Goal: Task Accomplishment & Management: Use online tool/utility

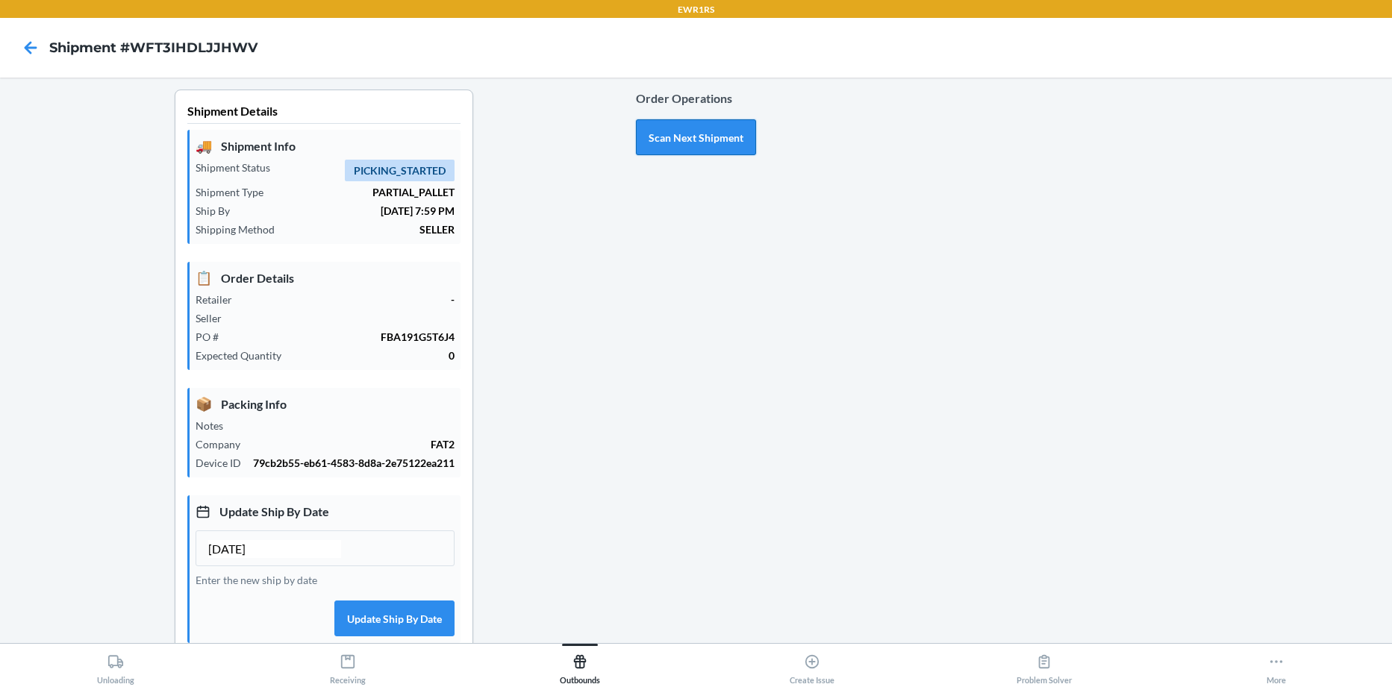
click at [681, 134] on button "Scan Next Shipment" at bounding box center [696, 137] width 120 height 36
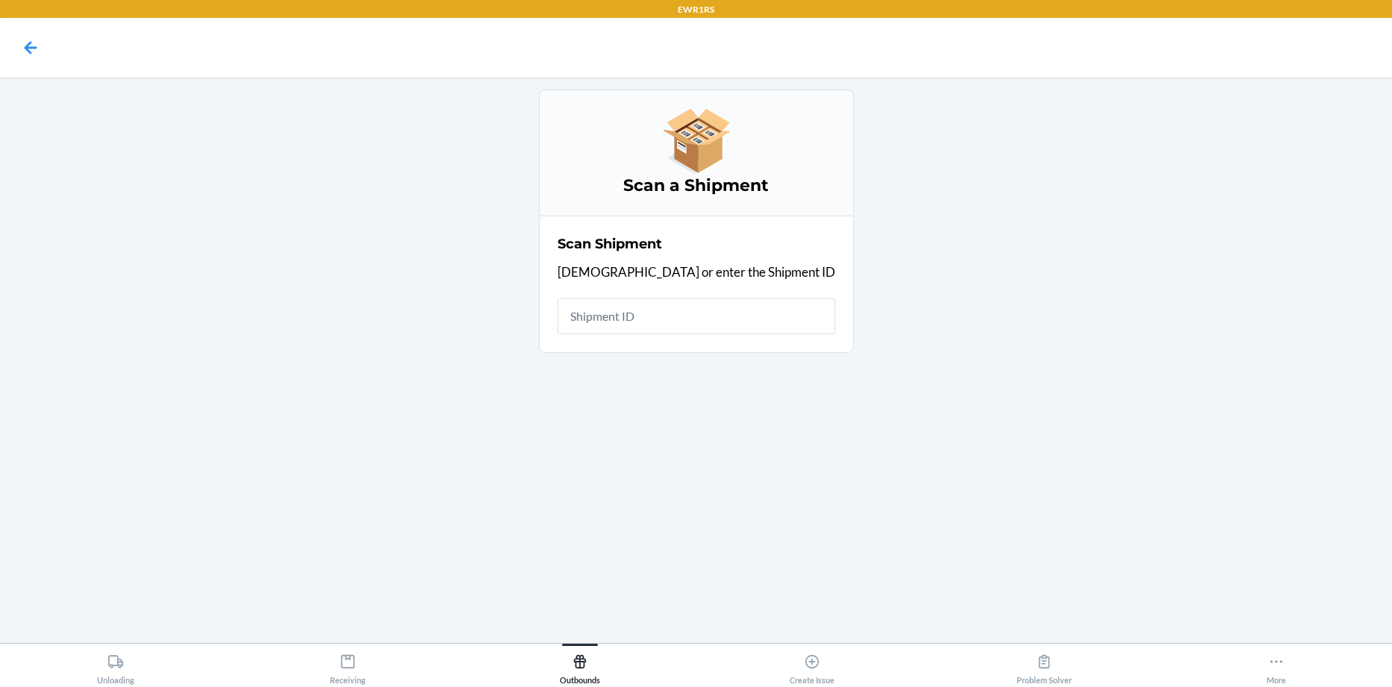
click at [659, 318] on input "text" at bounding box center [697, 317] width 278 height 36
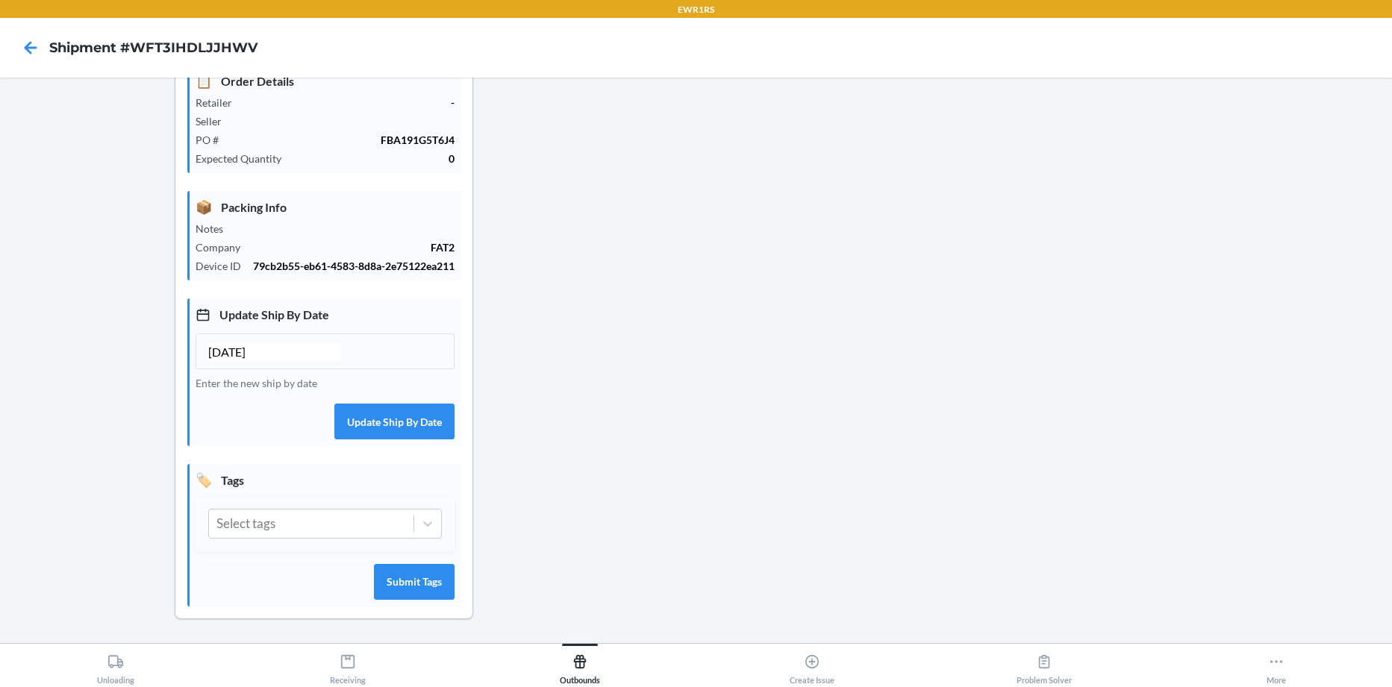
scroll to position [210, 0]
click at [433, 519] on div at bounding box center [427, 524] width 27 height 27
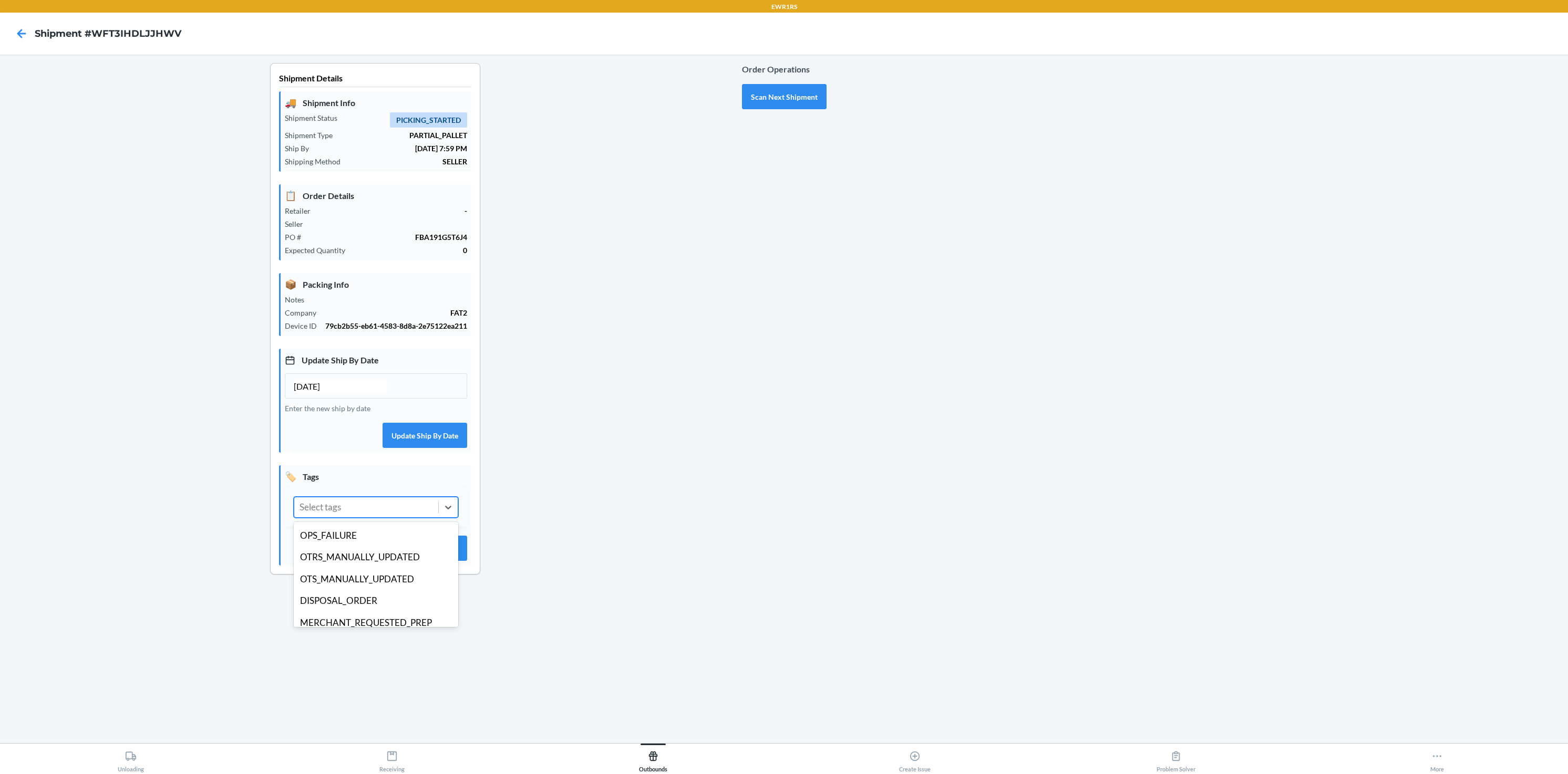
scroll to position [82, 0]
click at [359, 483] on div "OPS_FAILURE" at bounding box center [376, 540] width 165 height 22
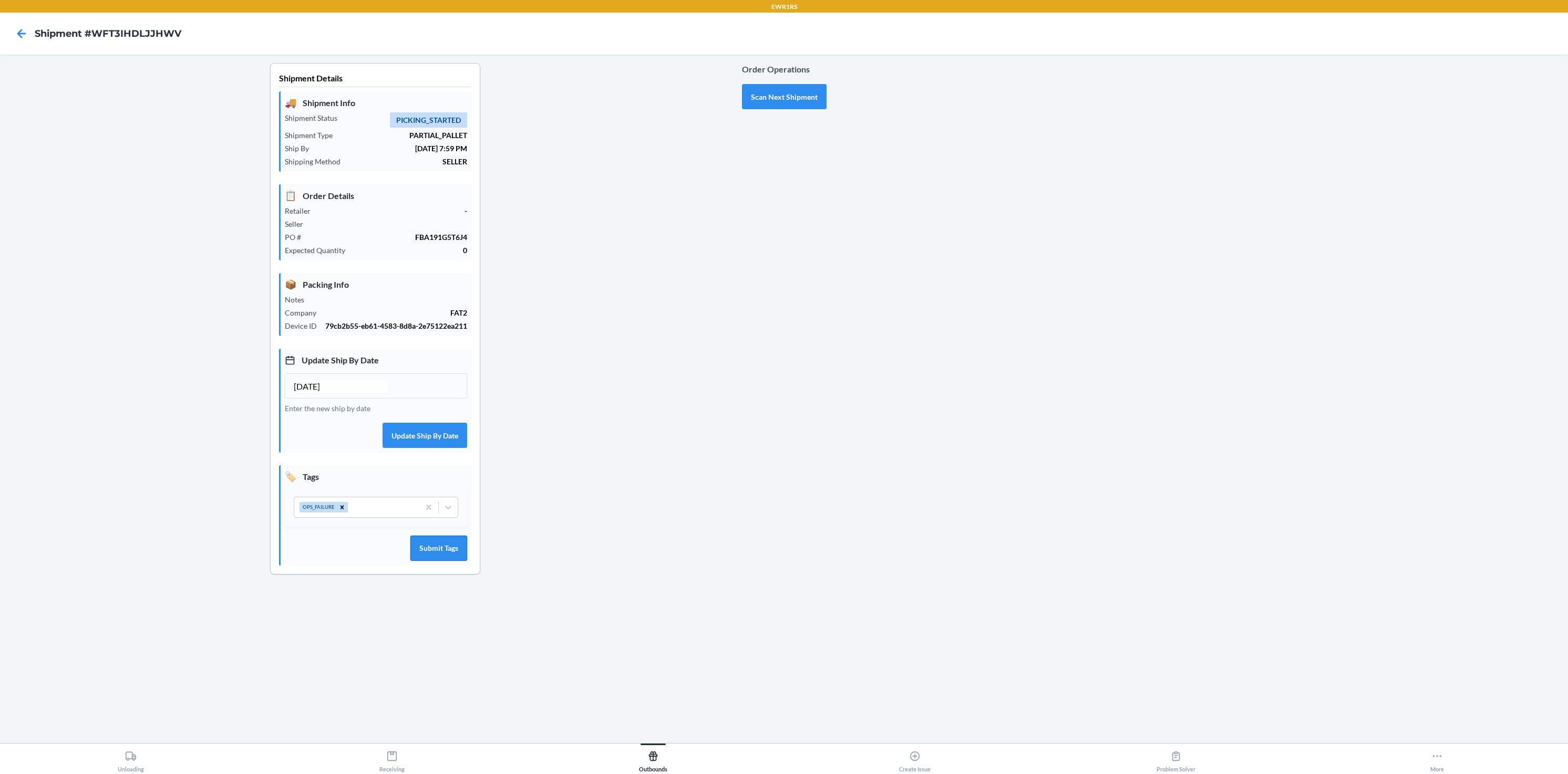
click at [436, 483] on button "Submit Tags" at bounding box center [439, 548] width 57 height 25
click at [786, 96] on button "Scan Next Shipment" at bounding box center [784, 96] width 84 height 25
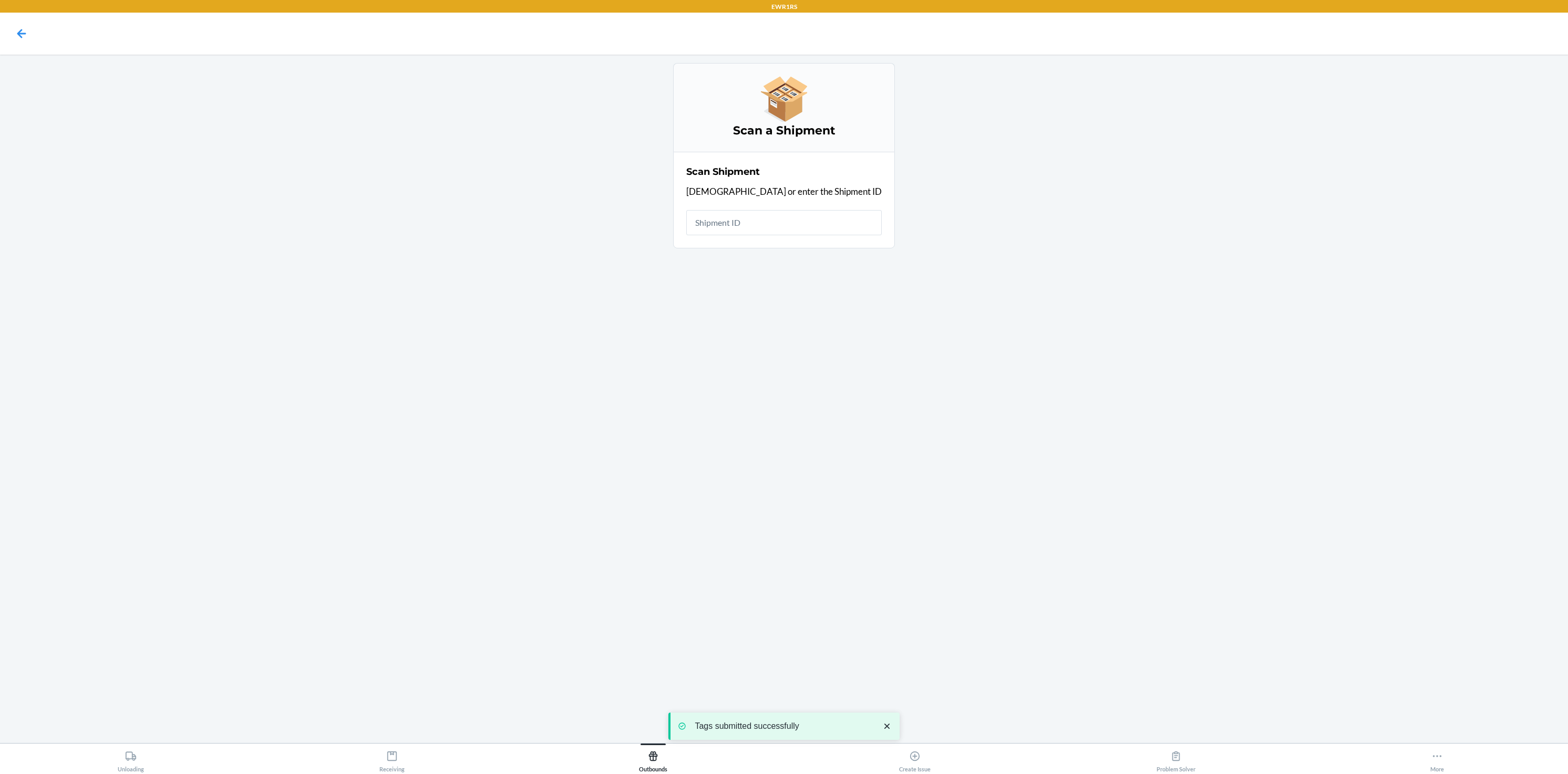
click at [760, 231] on input "text" at bounding box center [784, 223] width 196 height 25
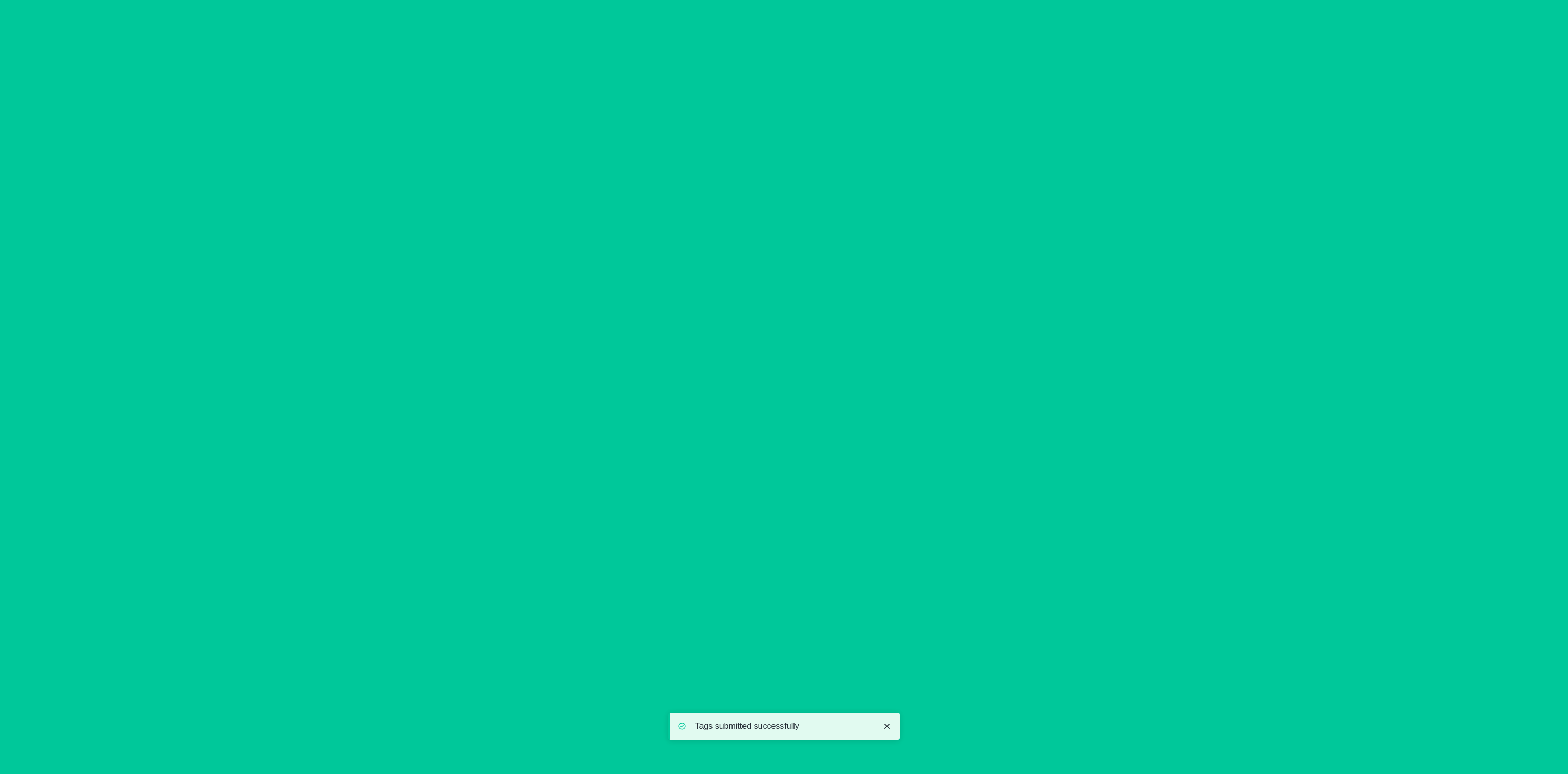
type input "[DATE]"
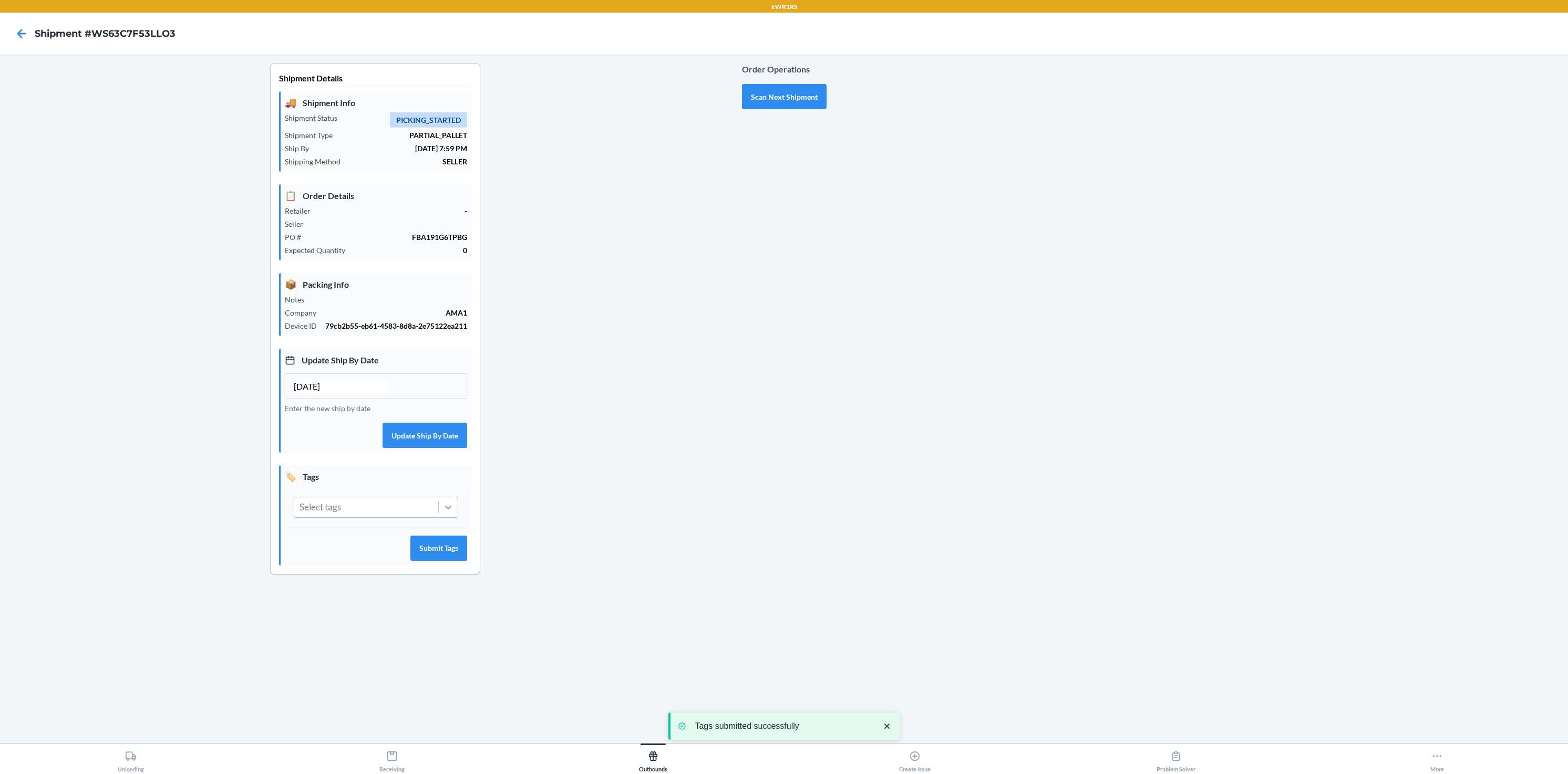
click at [451, 483] on div at bounding box center [448, 507] width 19 height 19
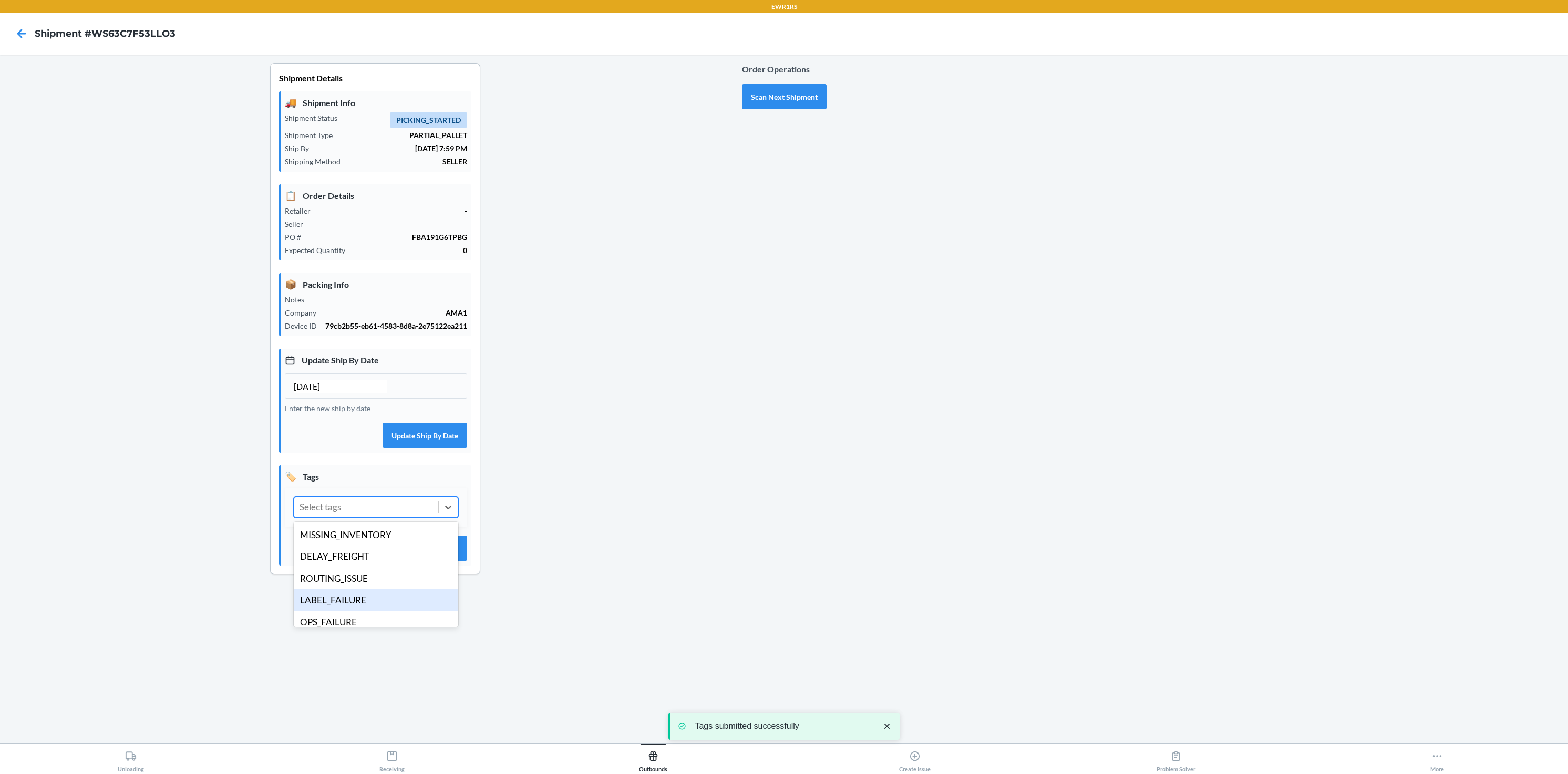
scroll to position [4, 0]
click at [356, 483] on div "OPS_FAILURE" at bounding box center [376, 618] width 165 height 22
click at [440, 483] on button "Submit Tags" at bounding box center [439, 548] width 57 height 25
click at [795, 101] on button "Scan Next Shipment" at bounding box center [784, 96] width 84 height 25
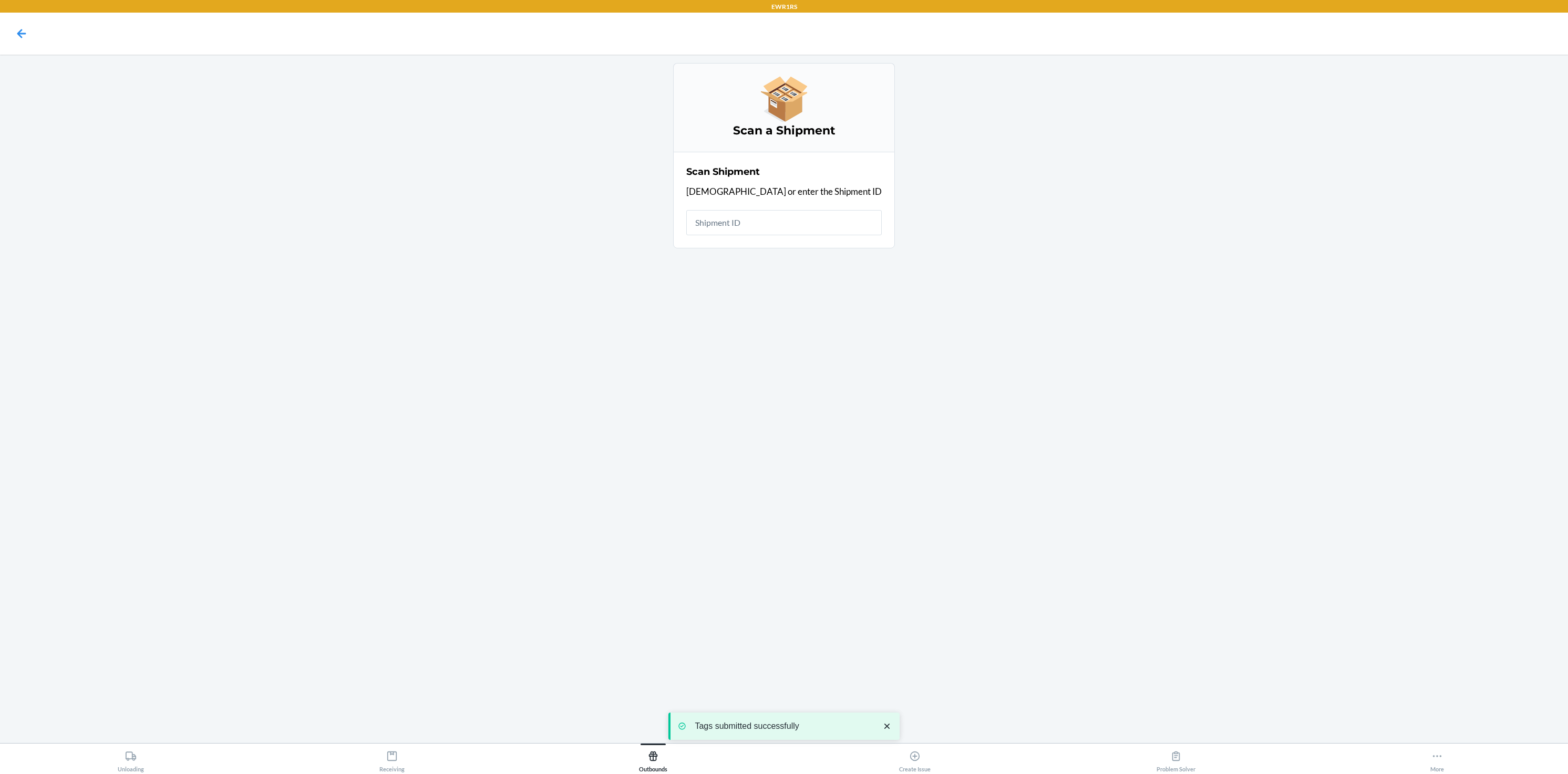
click at [778, 227] on input "text" at bounding box center [784, 223] width 196 height 25
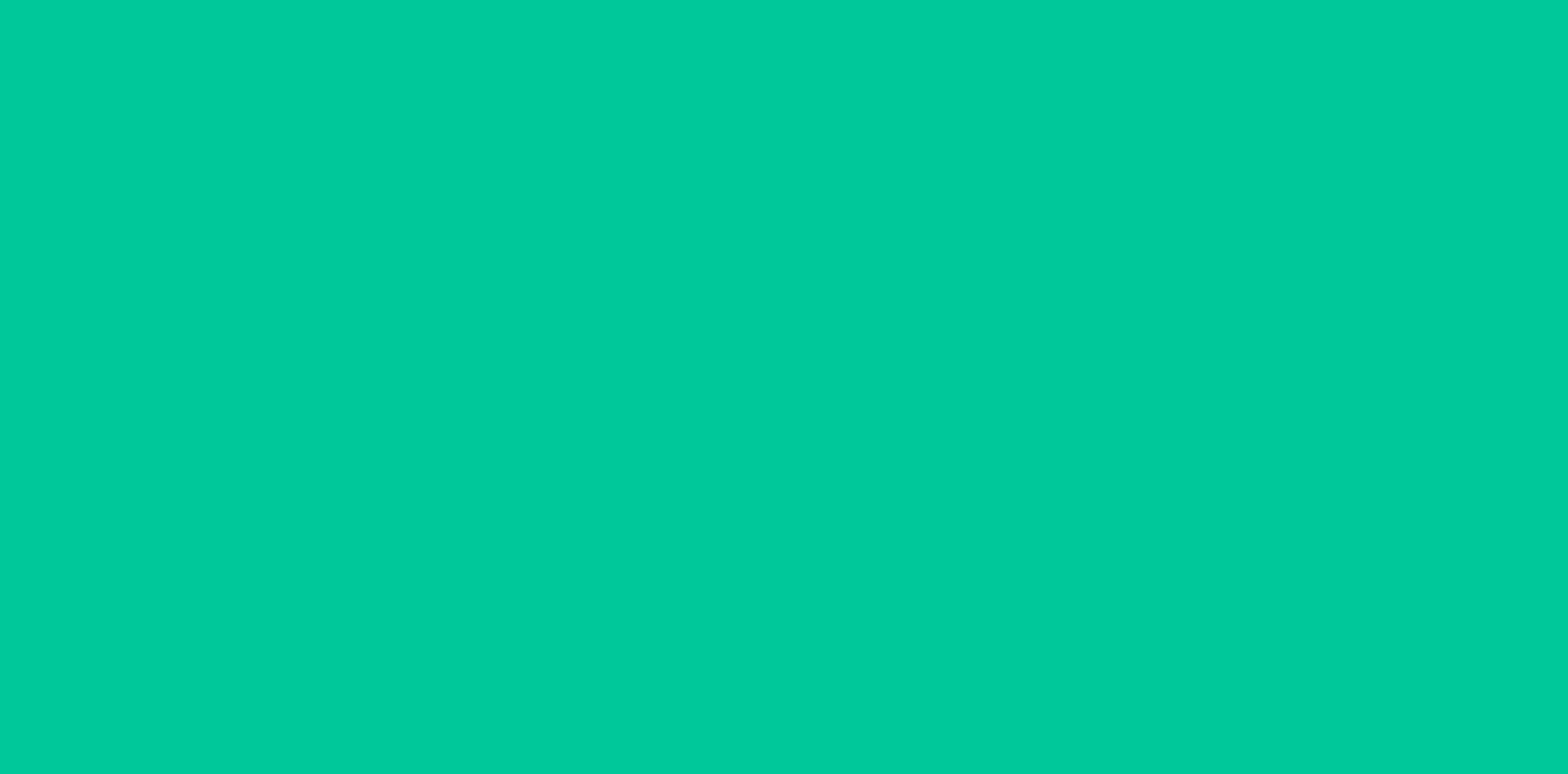
type input "[DATE]"
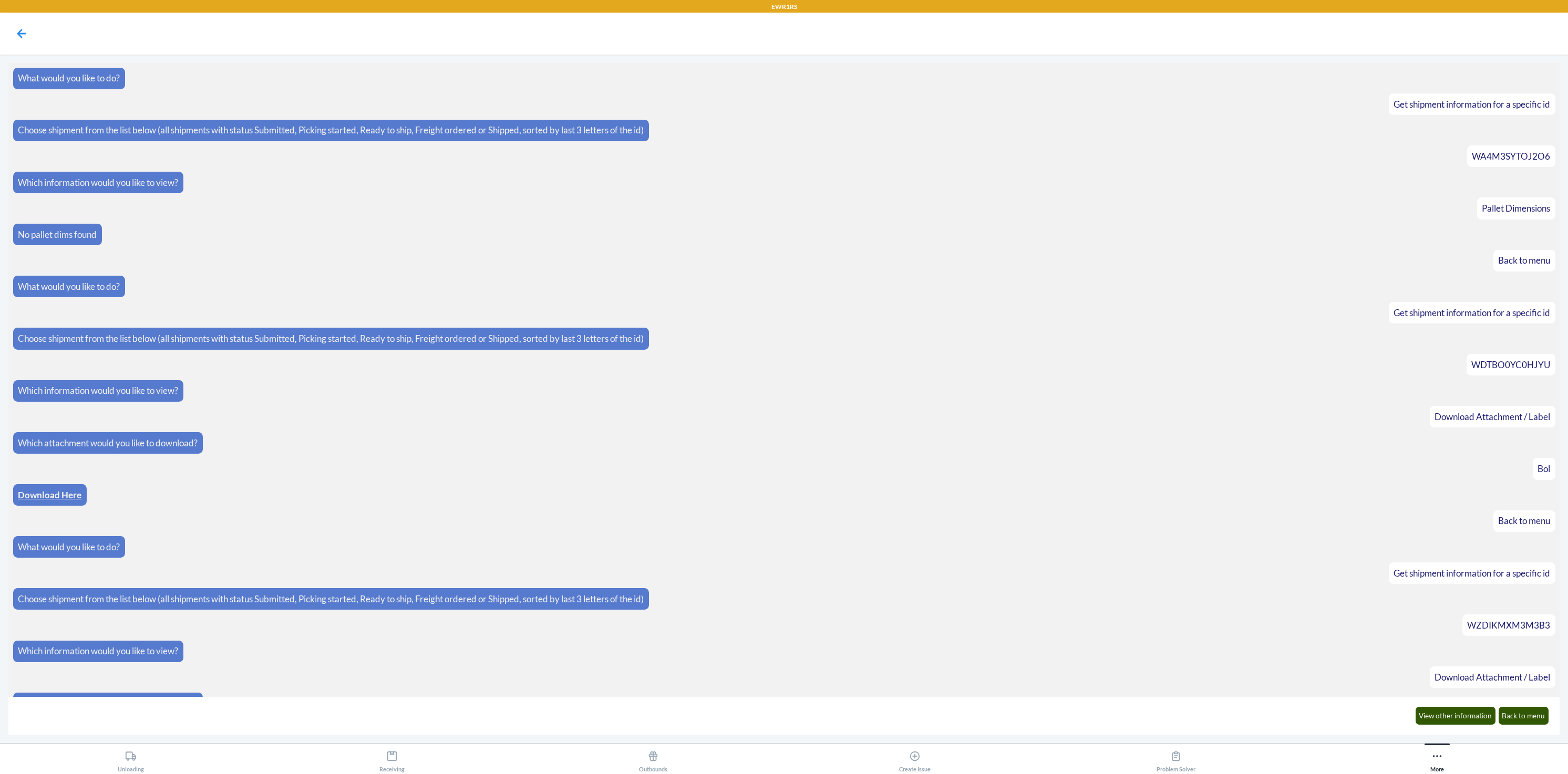
scroll to position [282, 0]
